Goal: Transaction & Acquisition: Purchase product/service

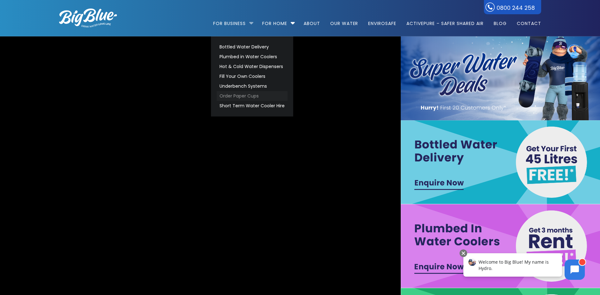
click at [243, 95] on link "Order Paper Cups" at bounding box center [252, 96] width 71 height 10
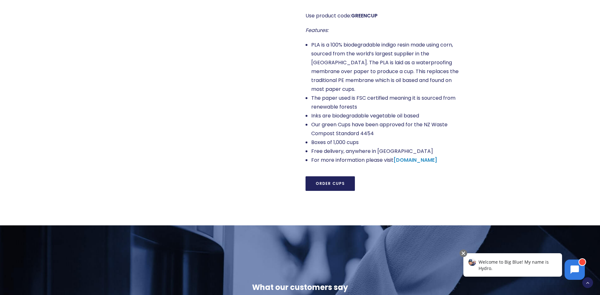
click at [342, 176] on link "Order Cups" at bounding box center [330, 183] width 49 height 15
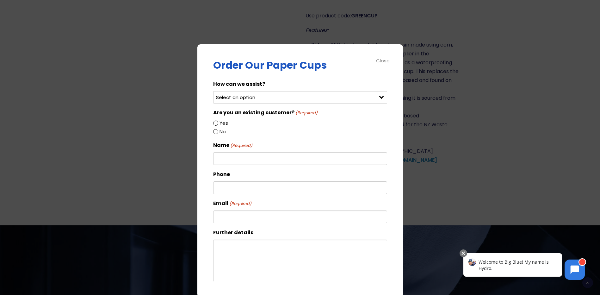
click at [334, 94] on select "Select an option Order green cups Order blue cups I need something else" at bounding box center [300, 97] width 174 height 12
click at [334, 36] on div at bounding box center [300, 147] width 600 height 295
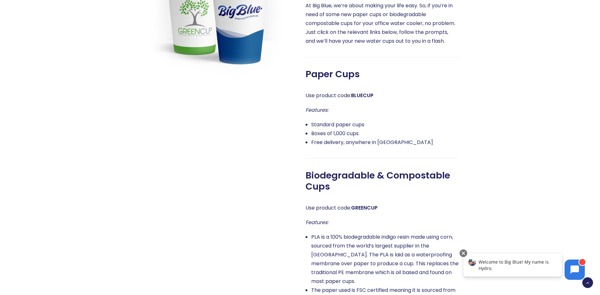
scroll to position [348, 0]
